Goal: Navigation & Orientation: Go to known website

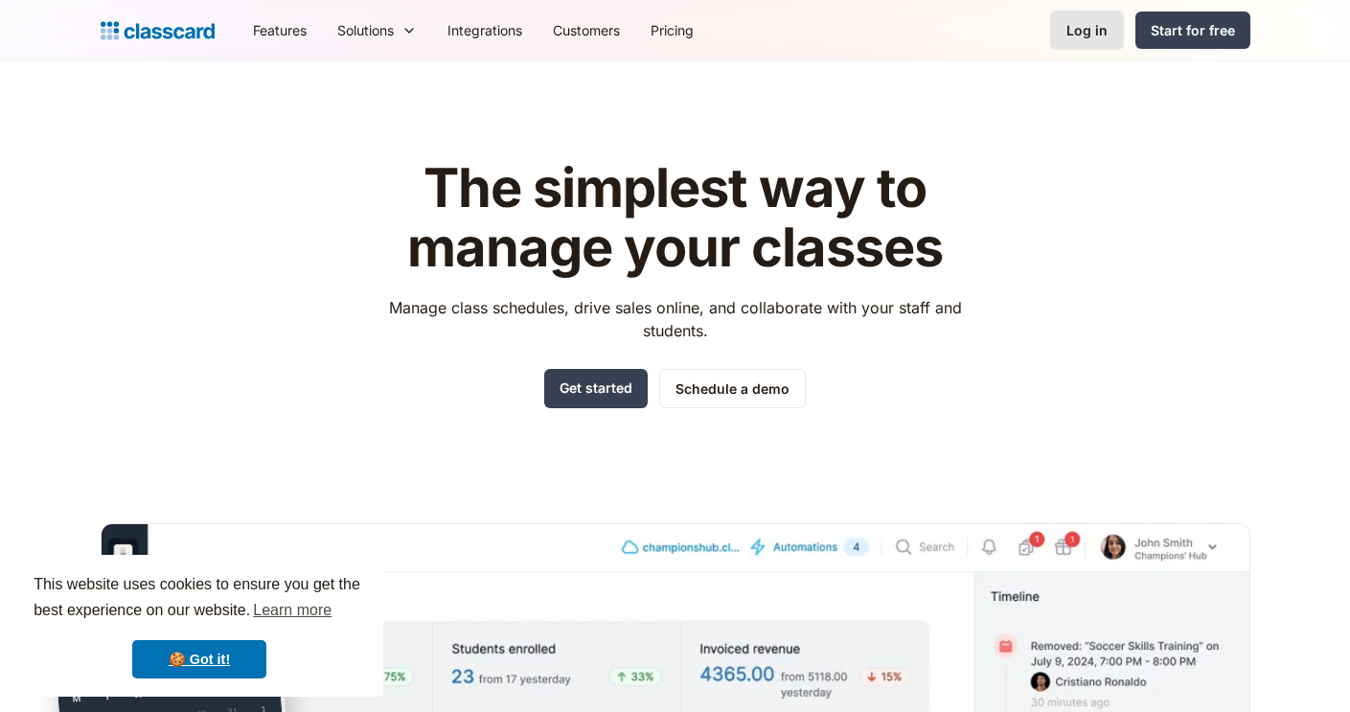
click at [1098, 31] on div "Log in" at bounding box center [1086, 30] width 41 height 20
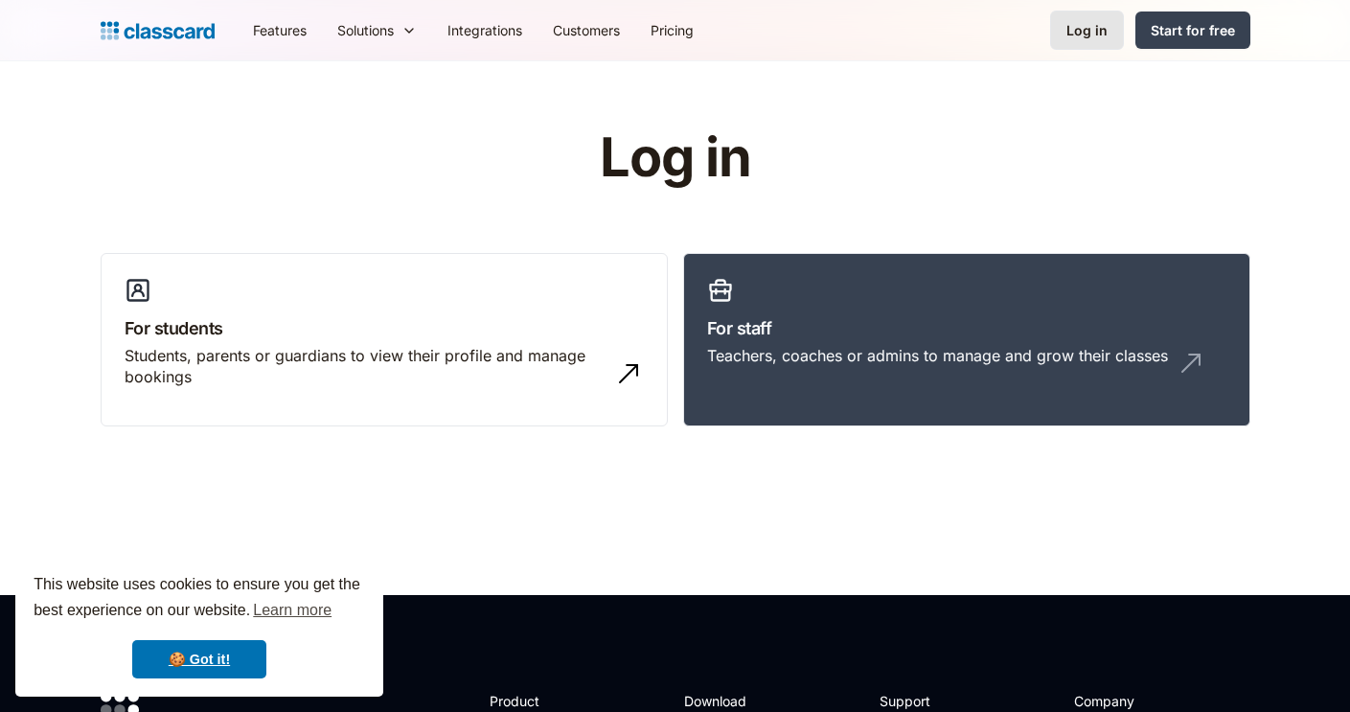
click at [1089, 25] on div "Log in" at bounding box center [1086, 30] width 41 height 20
